Goal: Task Accomplishment & Management: Use online tool/utility

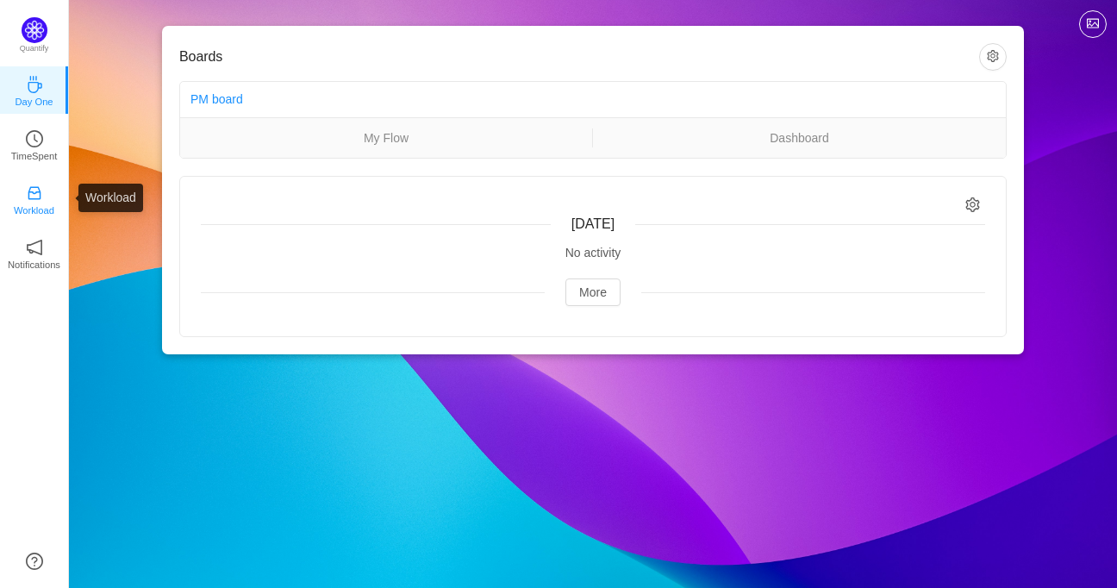
click at [34, 197] on icon "icon: inbox" at bounding box center [34, 192] width 17 height 17
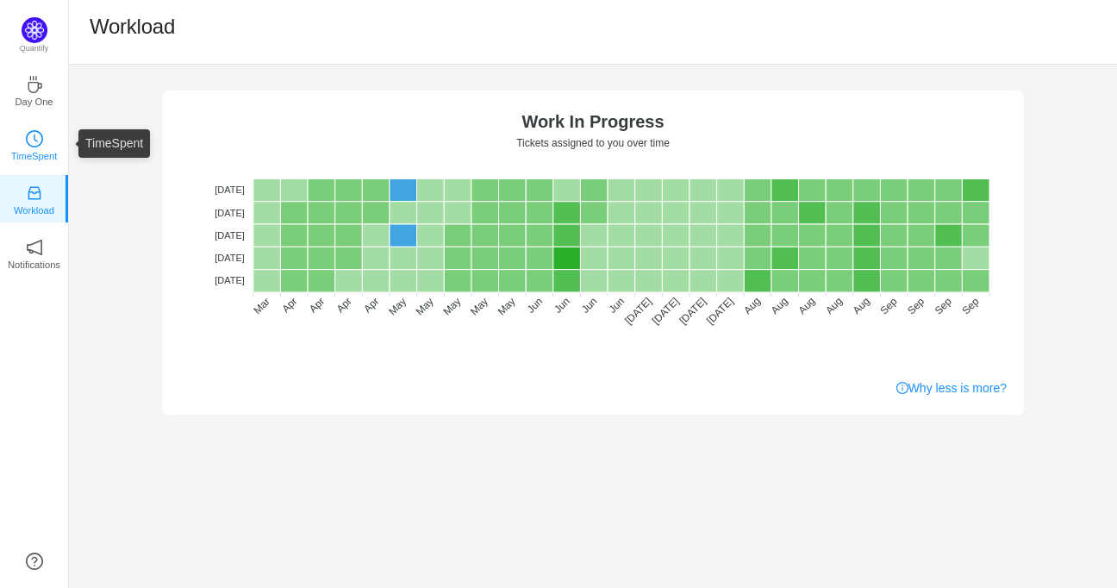
click at [34, 149] on p "TimeSpent" at bounding box center [34, 156] width 47 height 16
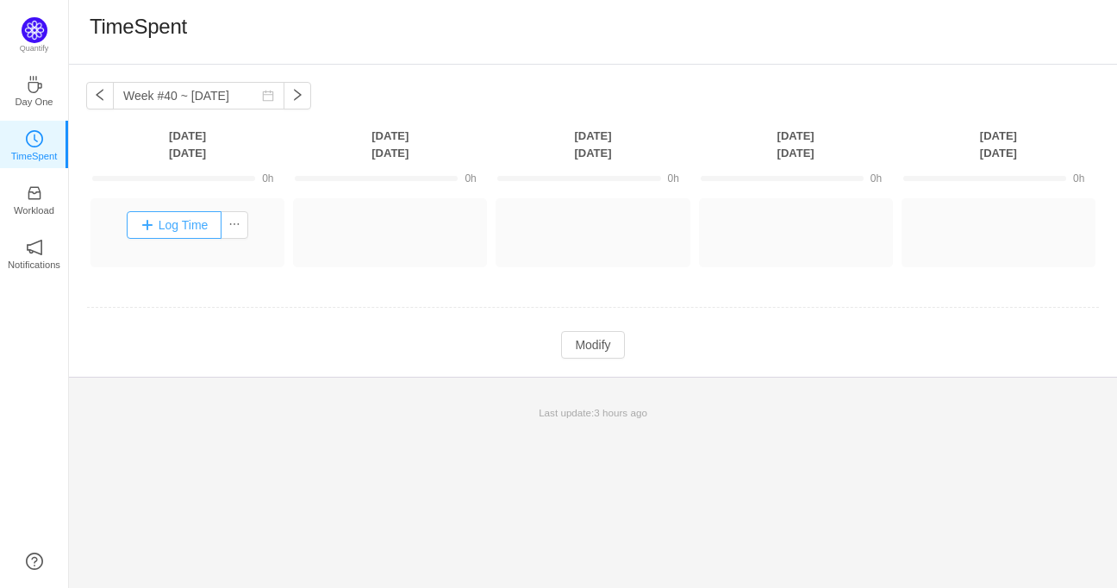
click at [148, 226] on button "Log Time" at bounding box center [175, 225] width 96 height 28
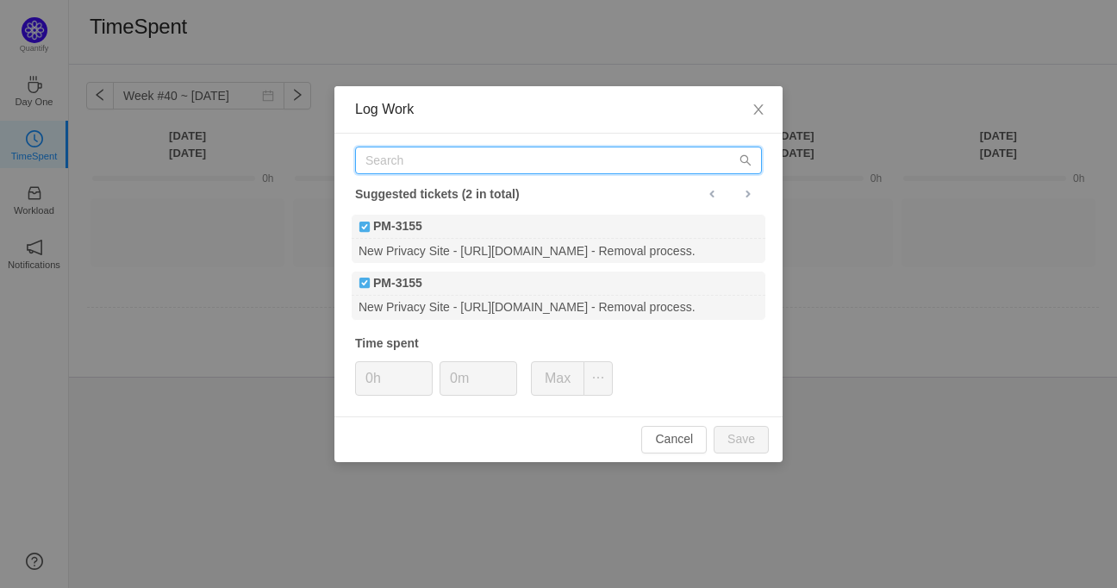
click at [438, 161] on input "text" at bounding box center [558, 161] width 407 height 28
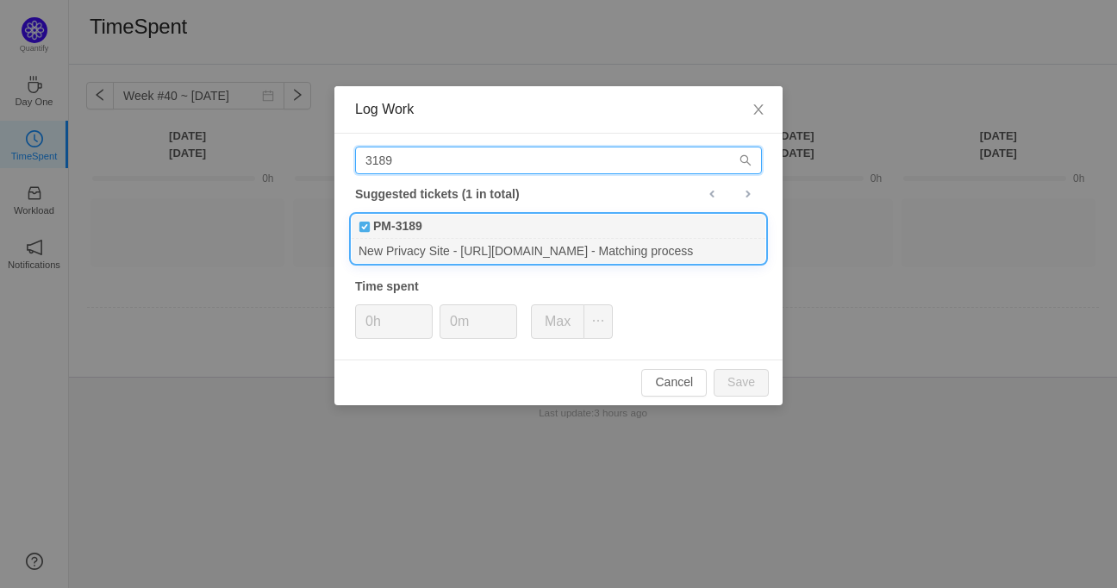
type input "3189"
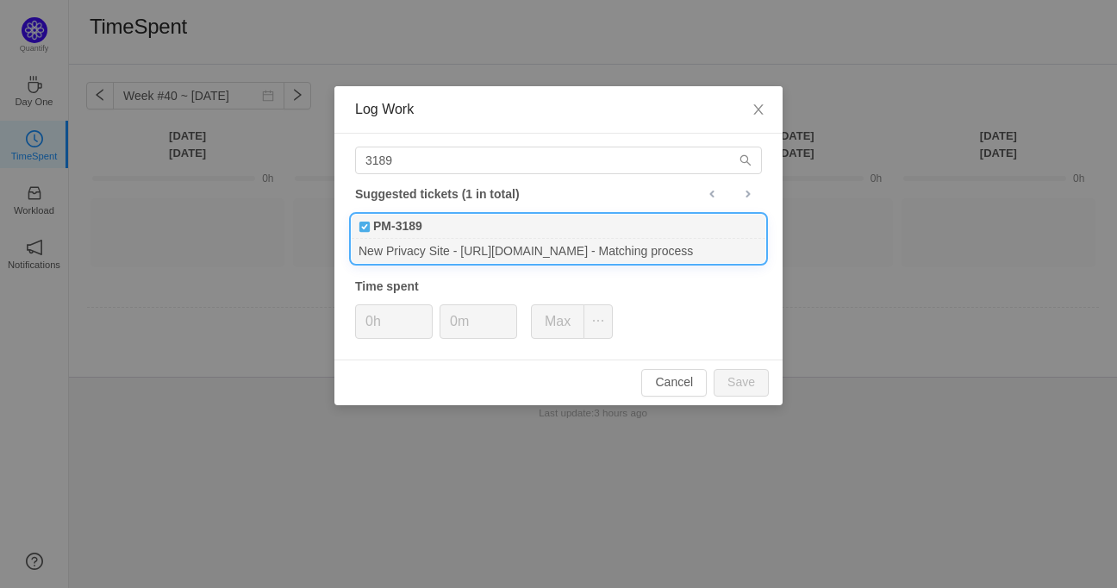
click at [381, 234] on b "PM-3189" at bounding box center [397, 226] width 49 height 18
click at [735, 389] on button "Save" at bounding box center [741, 383] width 55 height 28
type input "0h"
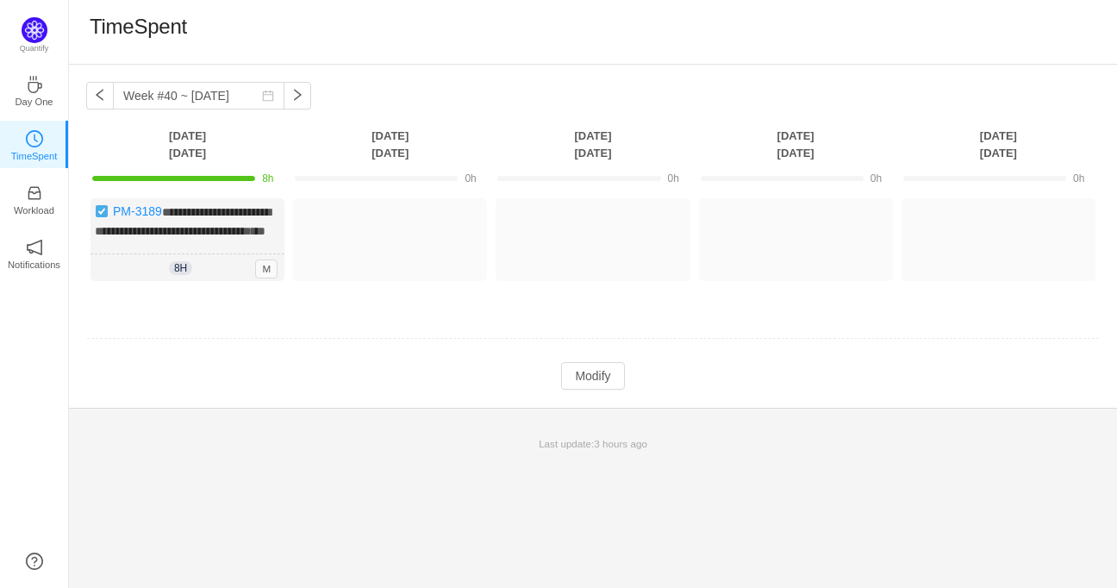
click at [271, 452] on p "Last update: 3 hours ago" at bounding box center [593, 444] width 1028 height 16
